Goal: Find contact information: Find contact information

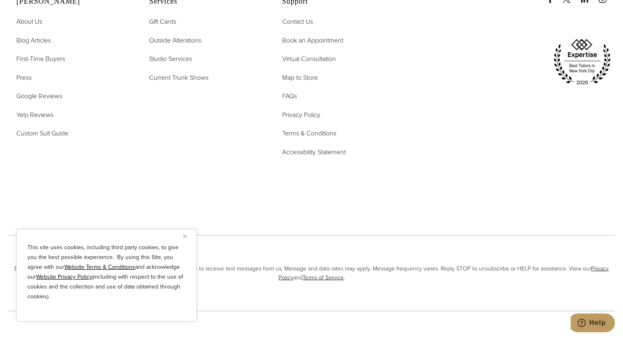
scroll to position [4855, 0]
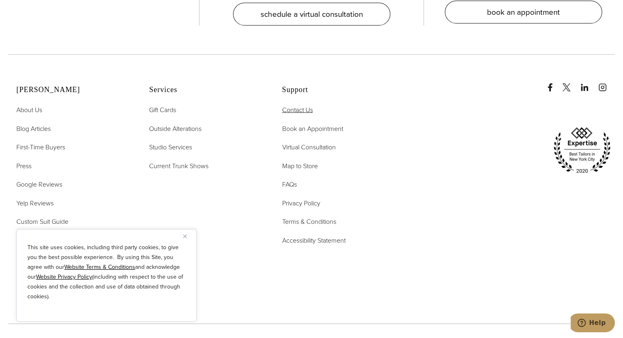
click at [292, 105] on span "Contact Us" at bounding box center [297, 109] width 31 height 9
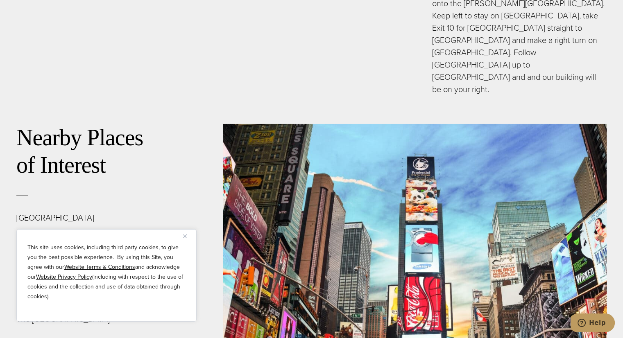
scroll to position [2784, 0]
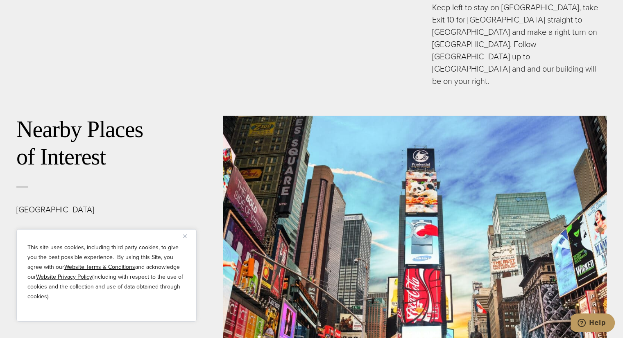
click at [185, 233] on button "Close" at bounding box center [188, 236] width 10 height 10
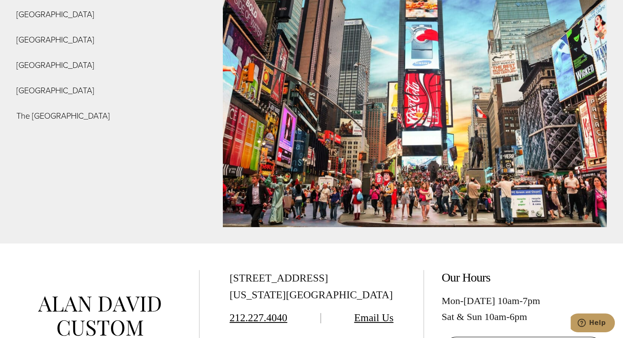
scroll to position [3030, 0]
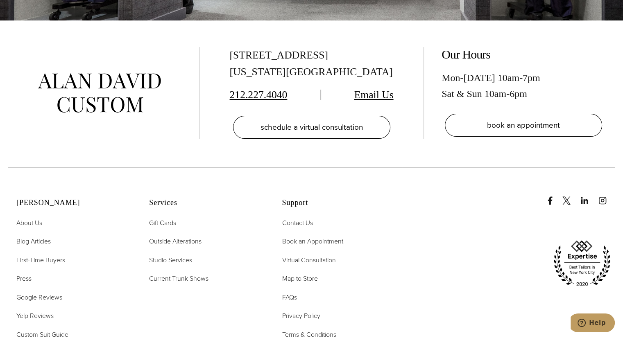
scroll to position [3358, 0]
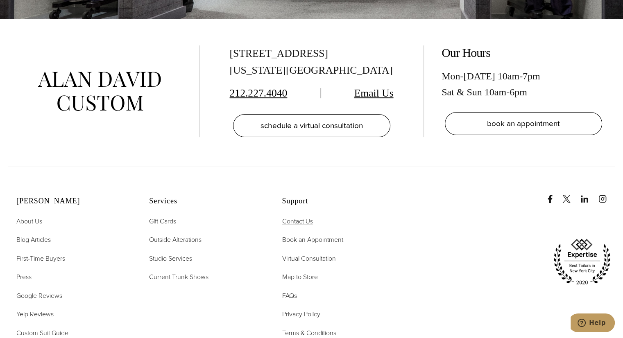
click at [294, 217] on span "Contact Us" at bounding box center [297, 221] width 31 height 9
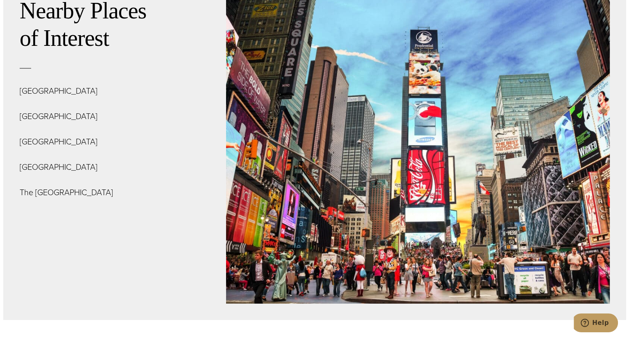
scroll to position [2907, 0]
